Goal: Information Seeking & Learning: Learn about a topic

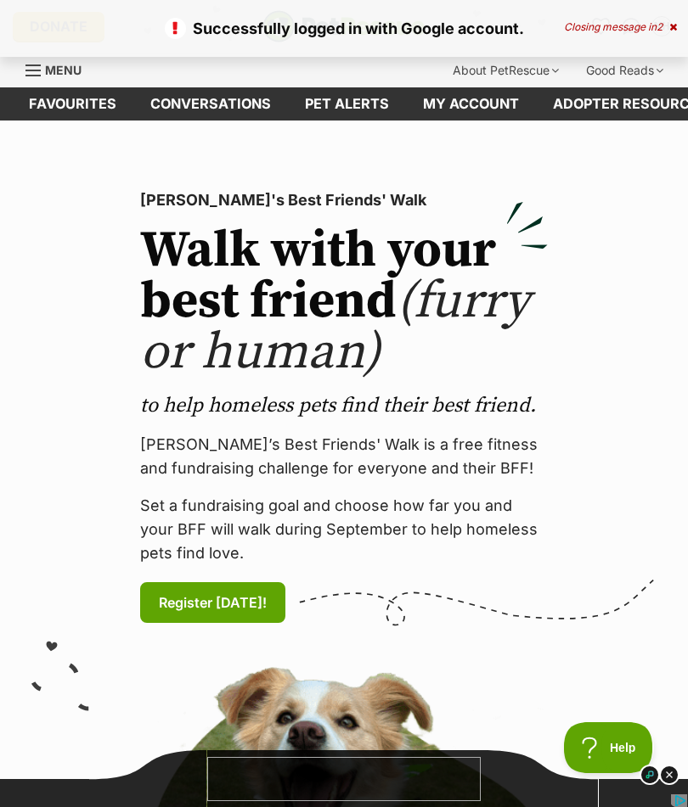
click at [51, 103] on link "Favourites" at bounding box center [72, 103] width 121 height 33
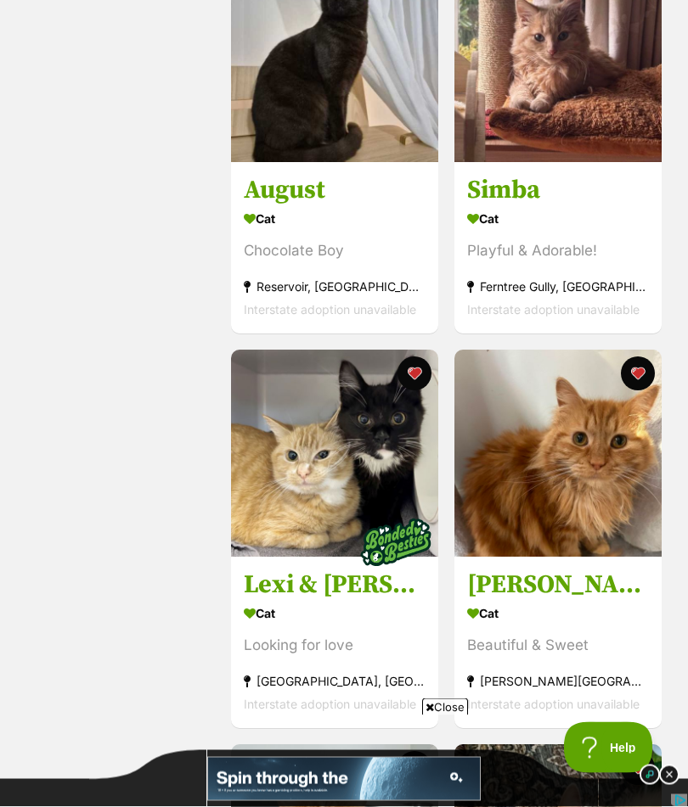
scroll to position [1577, 0]
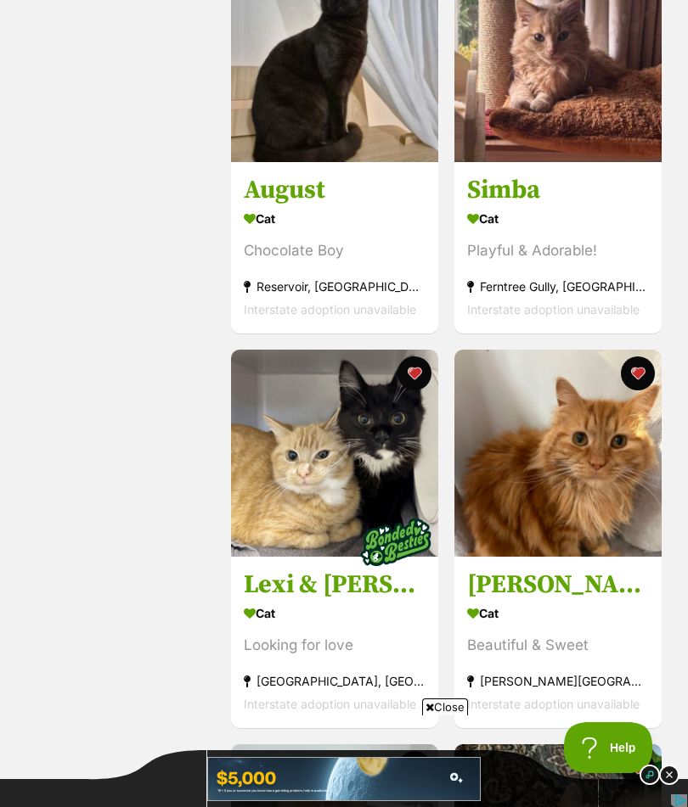
click at [412, 386] on button "favourite" at bounding box center [414, 374] width 34 height 34
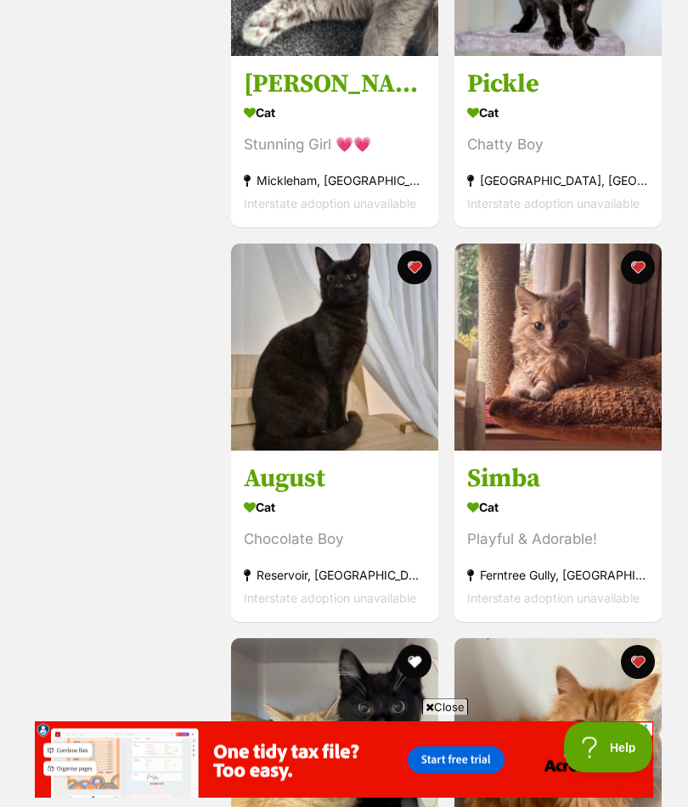
scroll to position [1288, 0]
click at [544, 367] on img at bounding box center [557, 347] width 207 height 207
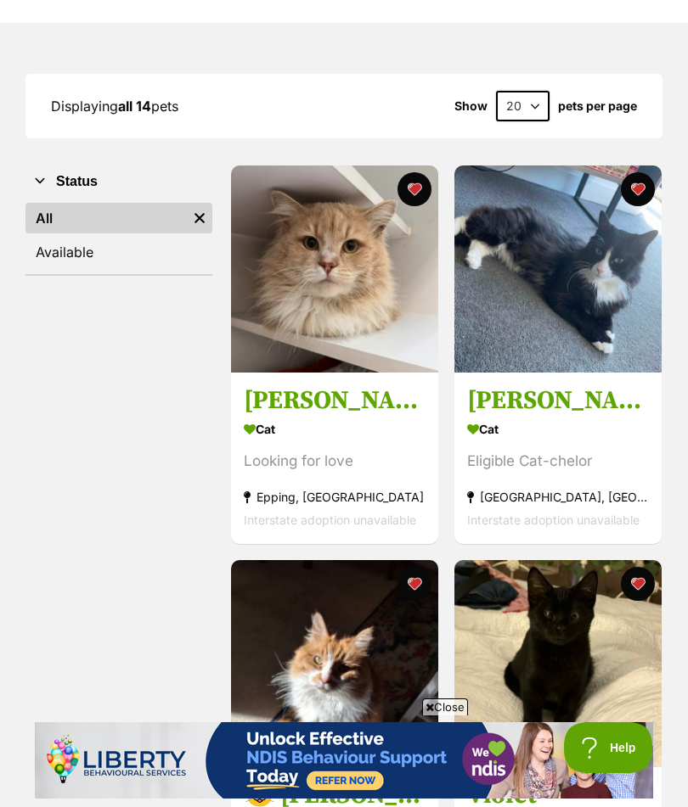
scroll to position [181, 0]
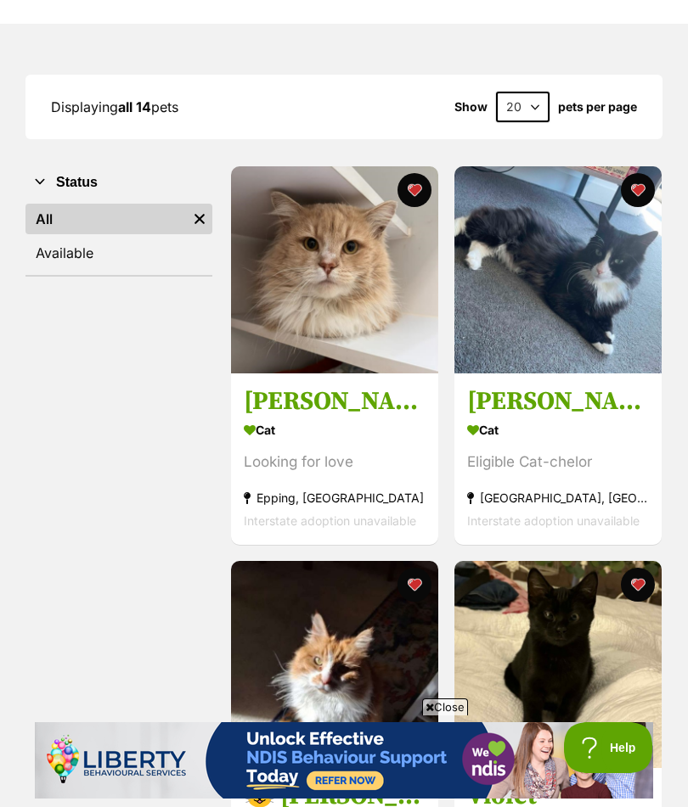
click at [523, 297] on img at bounding box center [557, 269] width 207 height 207
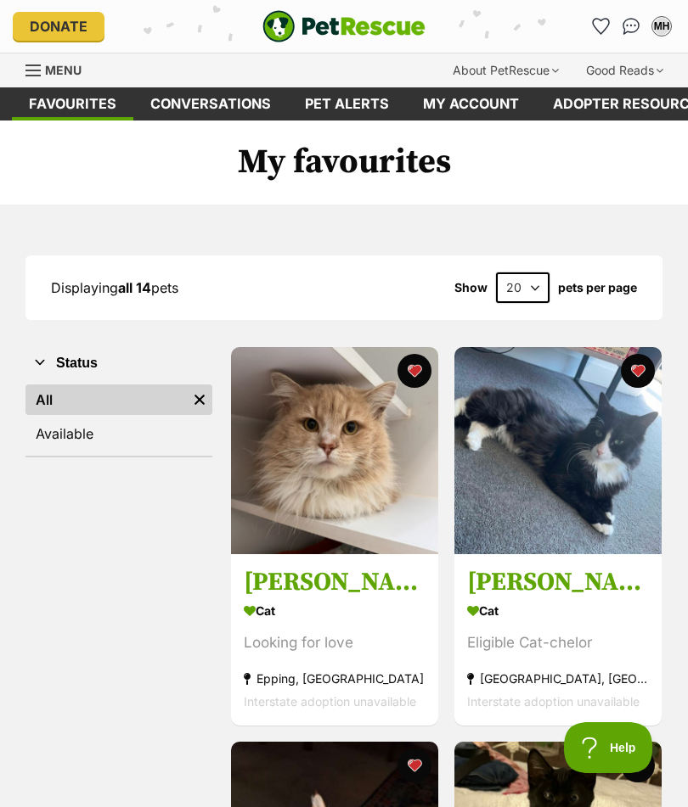
click at [633, 361] on button "favourite" at bounding box center [637, 371] width 34 height 34
click at [318, 430] on img at bounding box center [334, 450] width 207 height 207
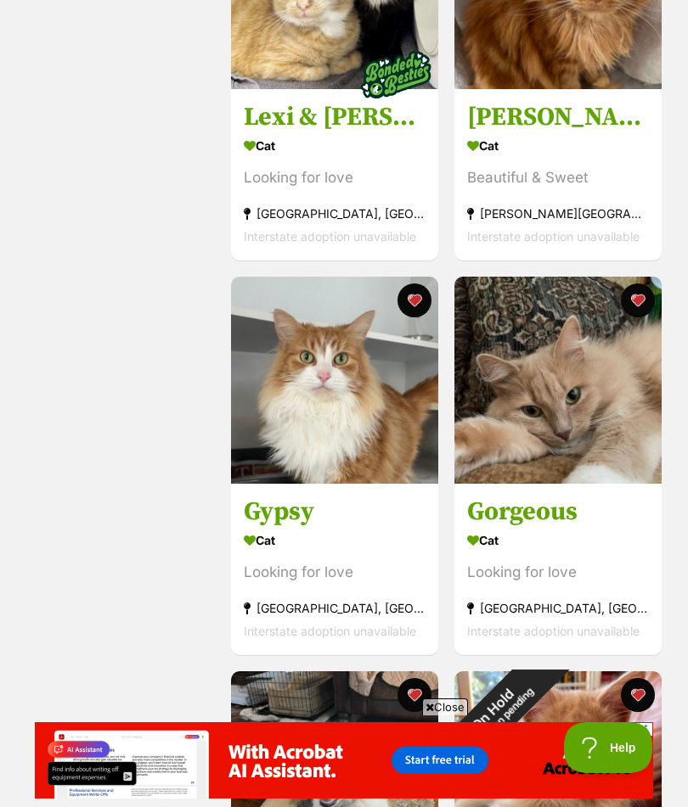
click at [295, 431] on img at bounding box center [334, 380] width 207 height 207
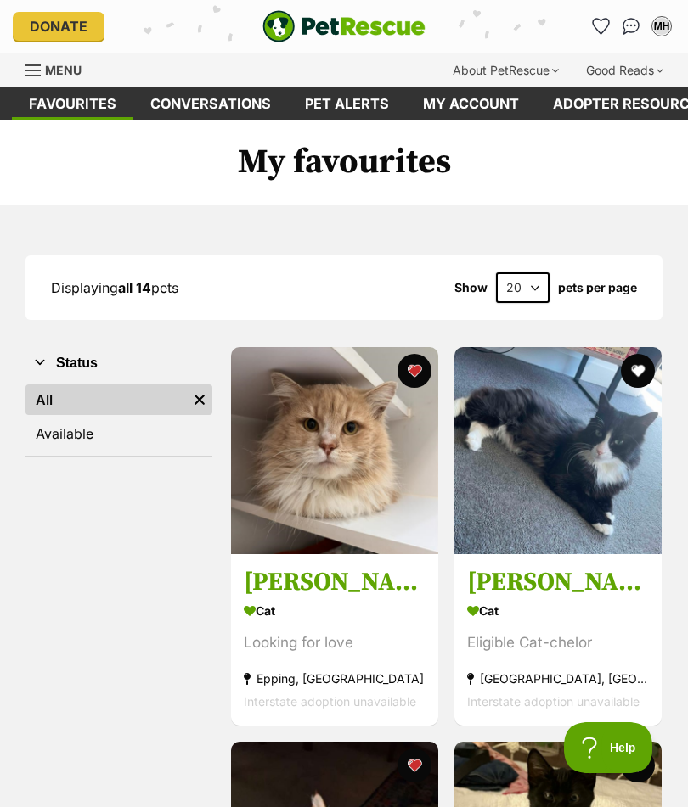
click at [37, 73] on div "Menu" at bounding box center [33, 71] width 17 height 14
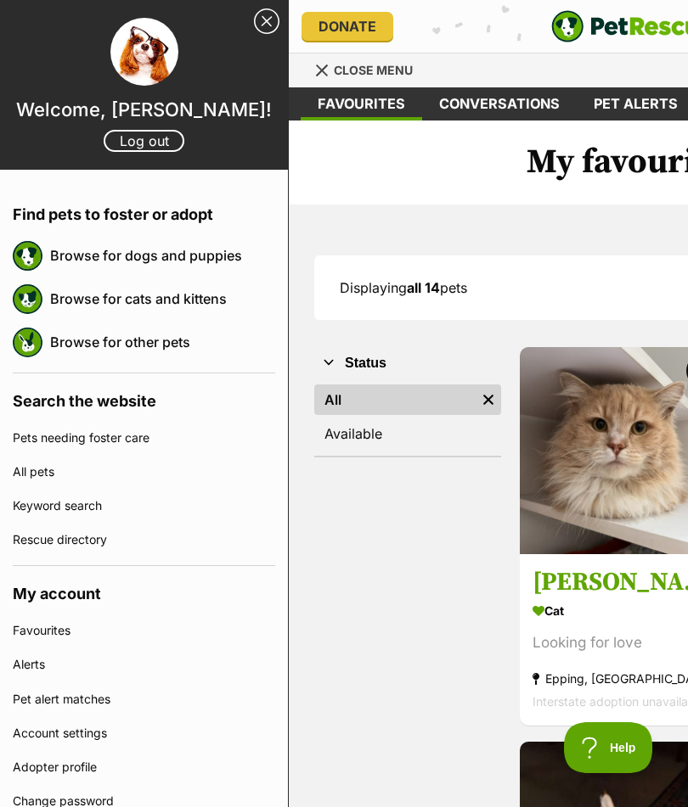
click at [70, 303] on link "Browse for cats and kittens" at bounding box center [162, 299] width 225 height 36
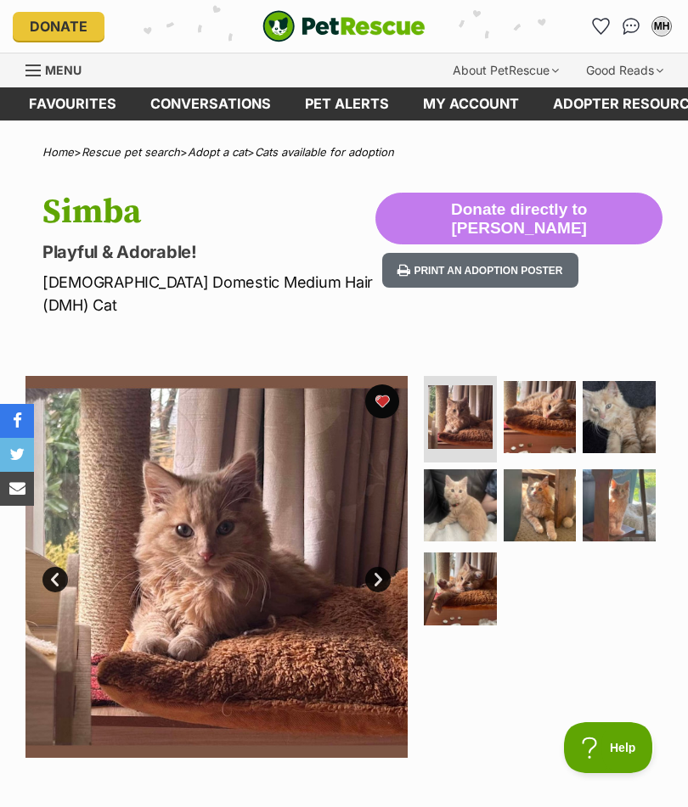
click at [459, 487] on img at bounding box center [460, 506] width 73 height 73
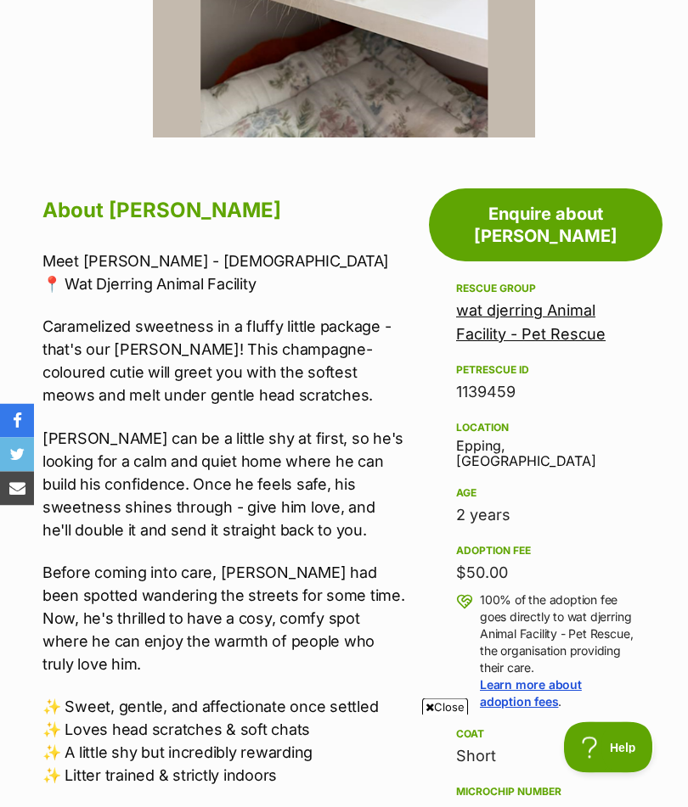
scroll to position [594, 0]
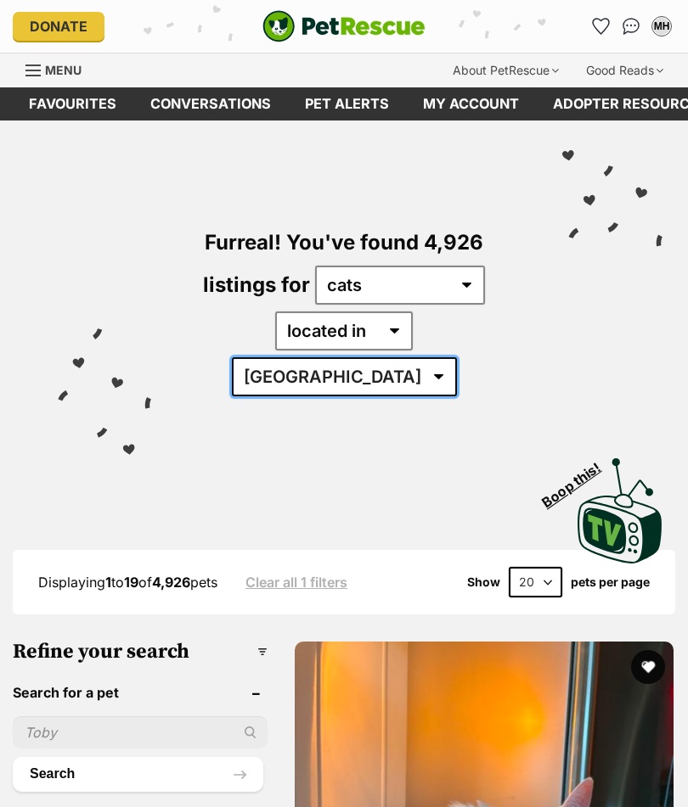
click at [446, 357] on select "Australia ACT NSW NT QLD SA TAS VIC WA" at bounding box center [344, 376] width 225 height 39
select select "VIC"
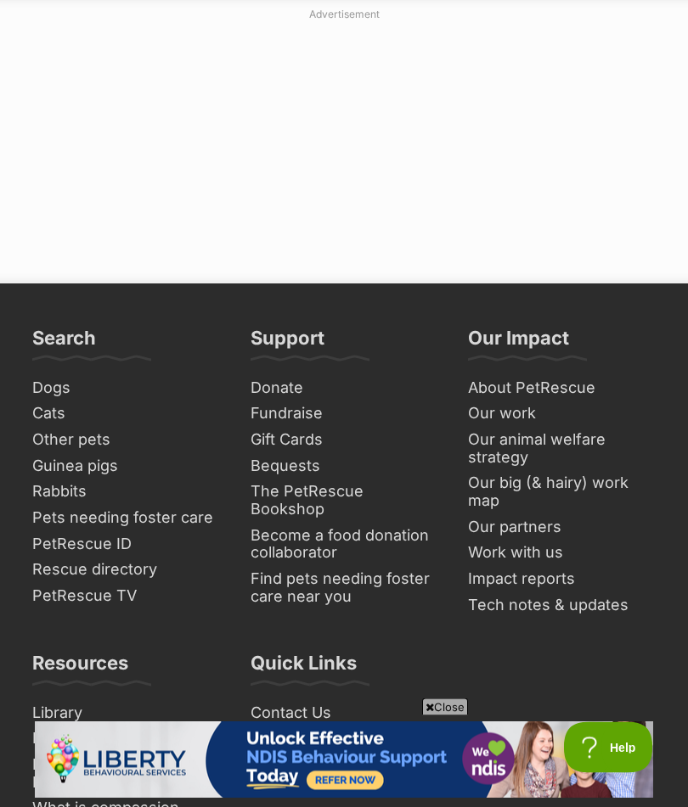
scroll to position [12958, 0]
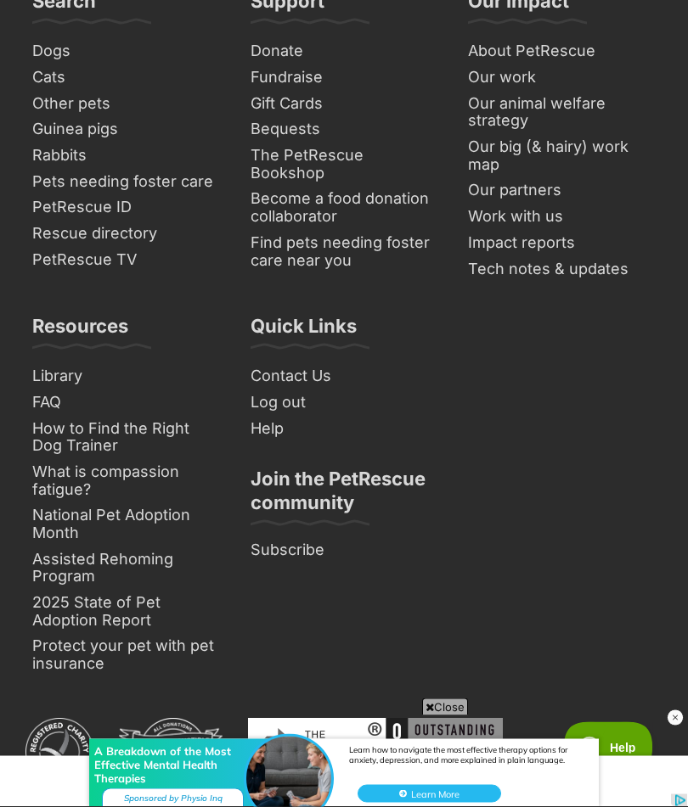
scroll to position [13496, 0]
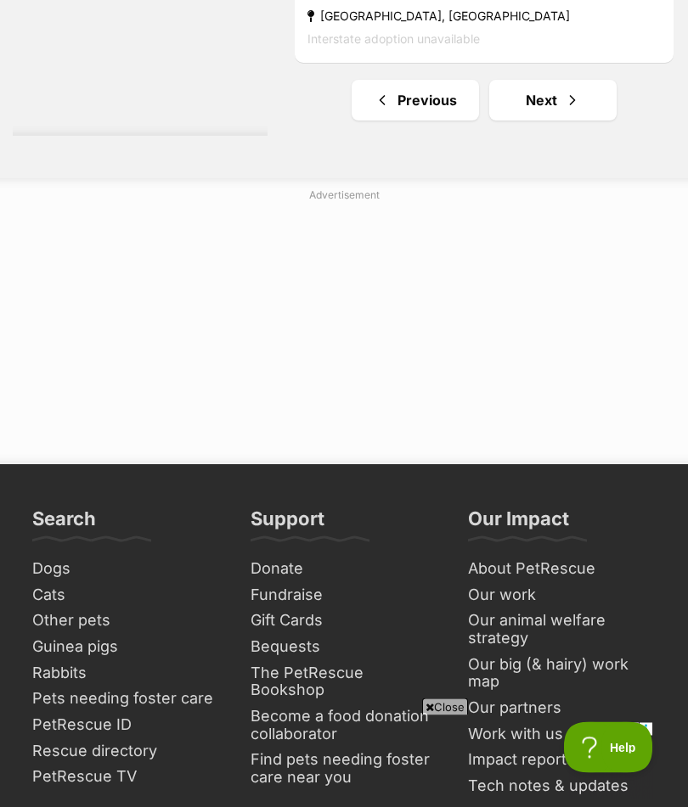
scroll to position [13257, 0]
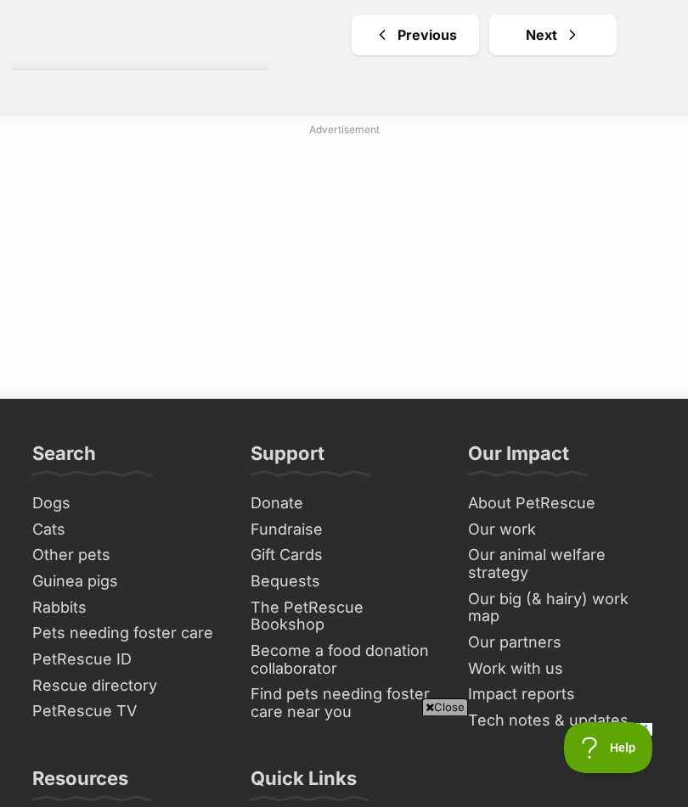
click at [524, 55] on link "Next" at bounding box center [552, 34] width 127 height 41
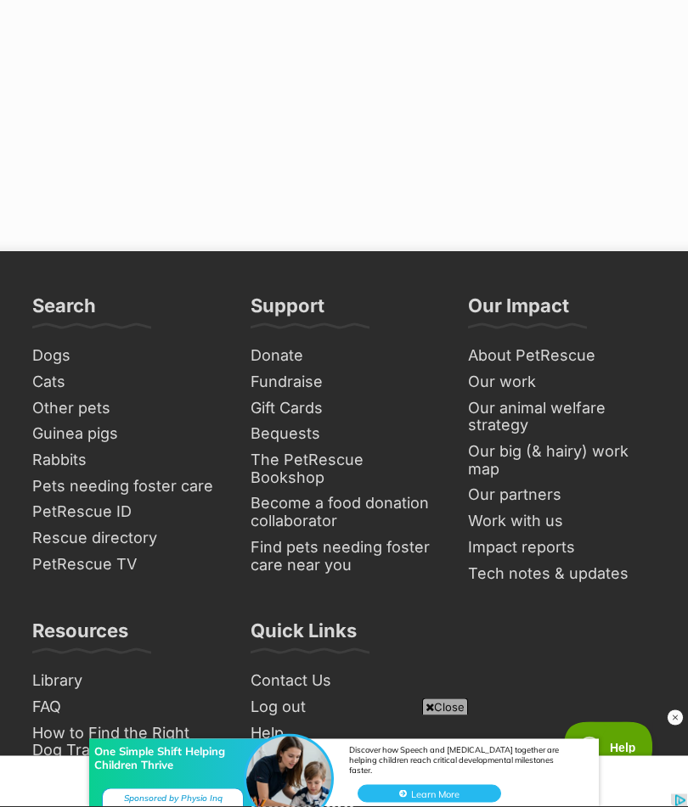
scroll to position [13191, 0]
